Goal: Task Accomplishment & Management: Manage account settings

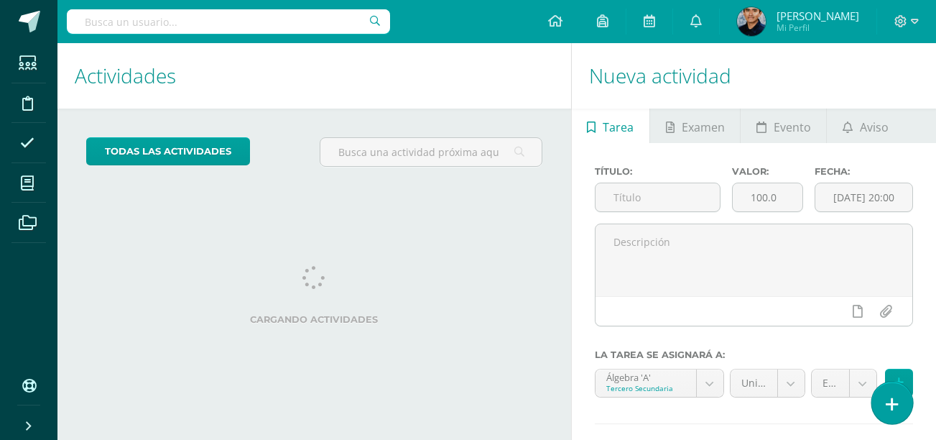
click at [892, 391] on link at bounding box center [891, 402] width 41 height 42
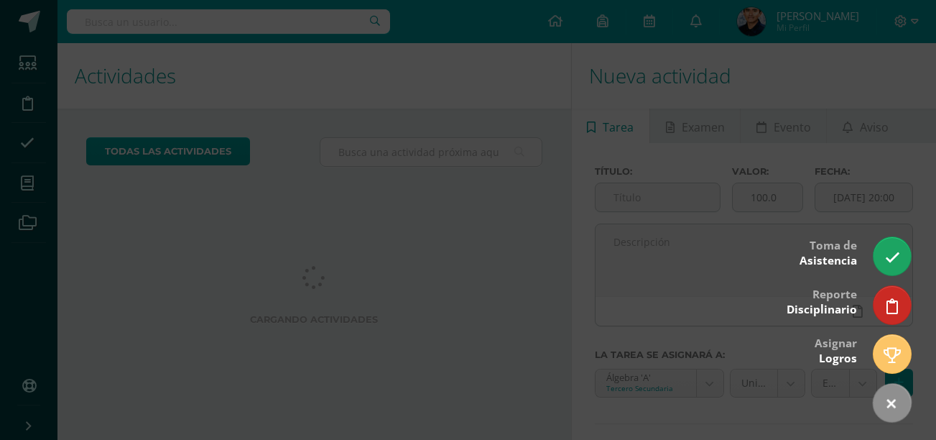
click at [893, 234] on div at bounding box center [468, 220] width 936 height 440
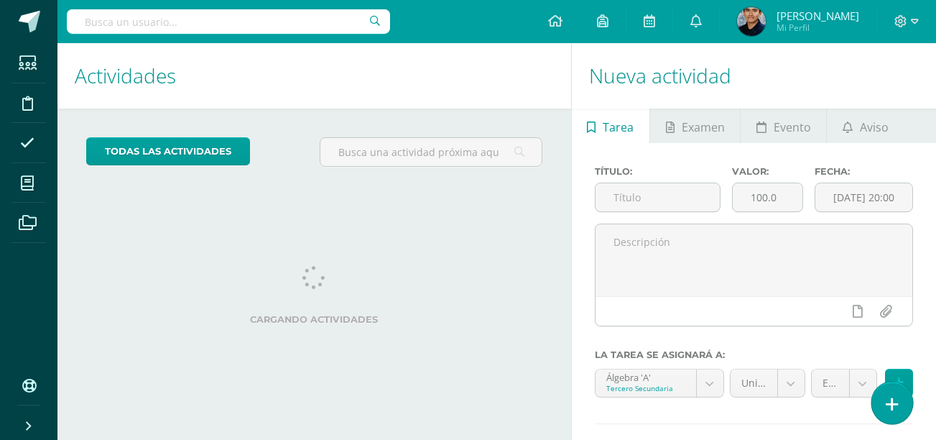
click at [881, 407] on link at bounding box center [891, 402] width 41 height 42
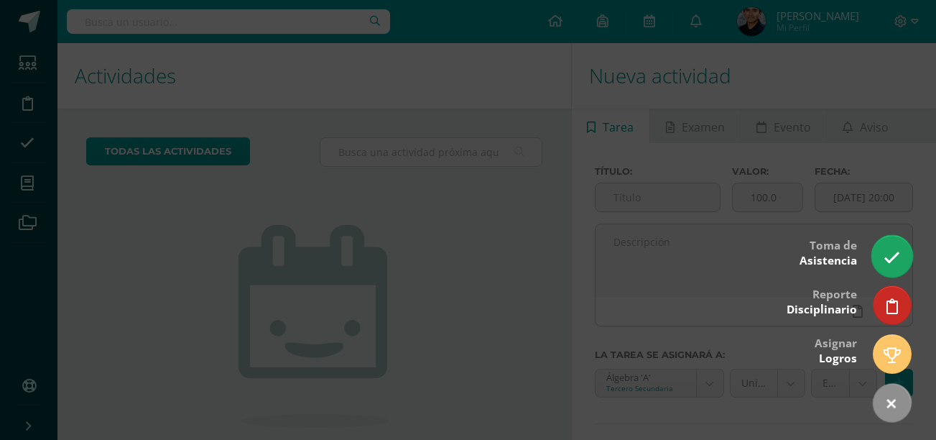
click at [891, 247] on link at bounding box center [891, 256] width 41 height 42
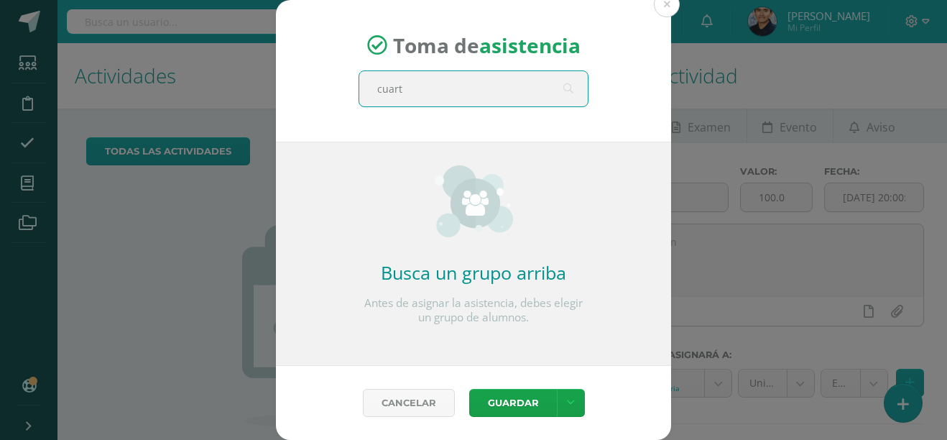
type input "cuarto"
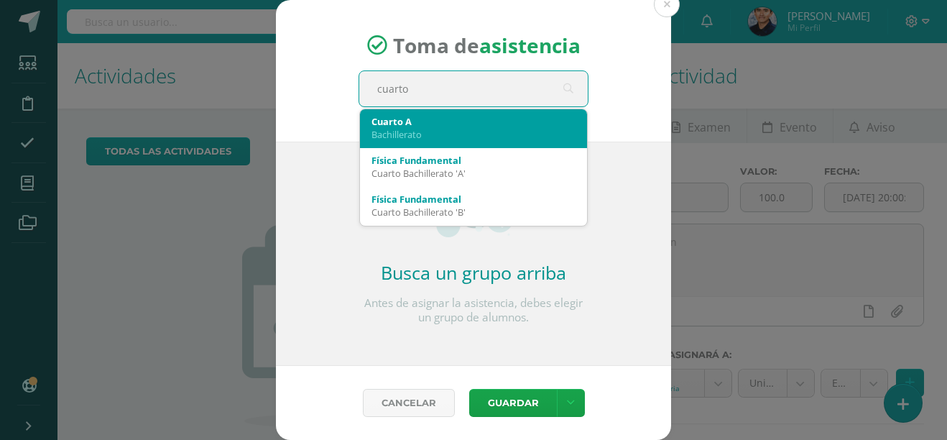
click at [439, 135] on div "Bachillerato" at bounding box center [473, 134] width 204 height 13
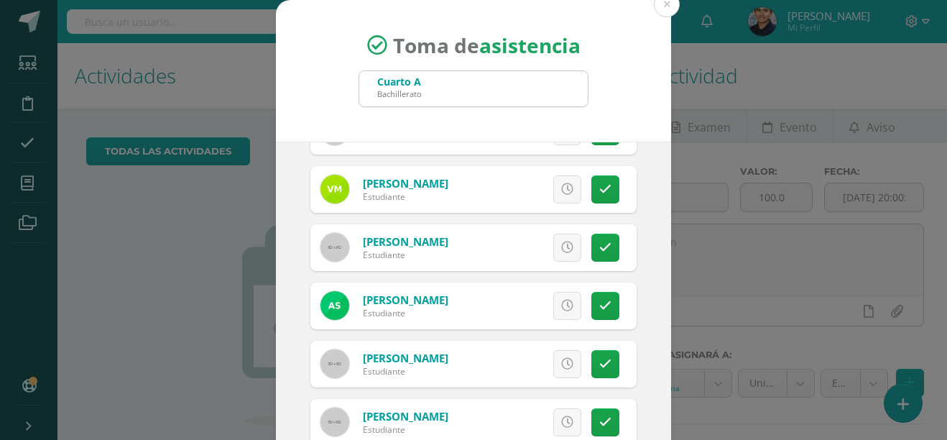
scroll to position [103, 0]
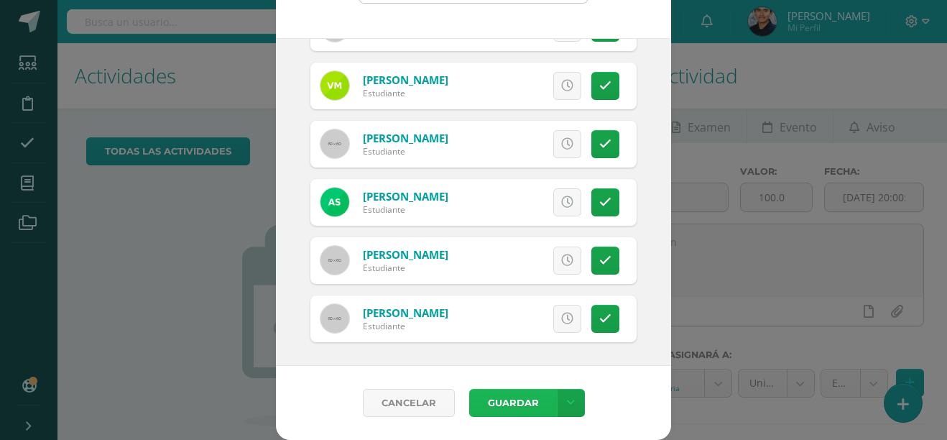
click at [508, 402] on button "Guardar" at bounding box center [513, 403] width 88 height 28
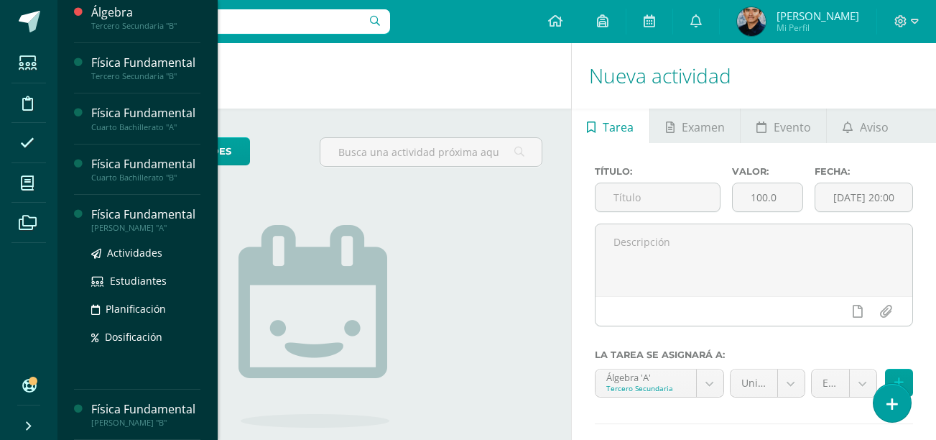
scroll to position [208, 0]
click at [151, 274] on span "Estudiantes" at bounding box center [138, 281] width 57 height 14
